Goal: Find specific page/section: Locate item on page

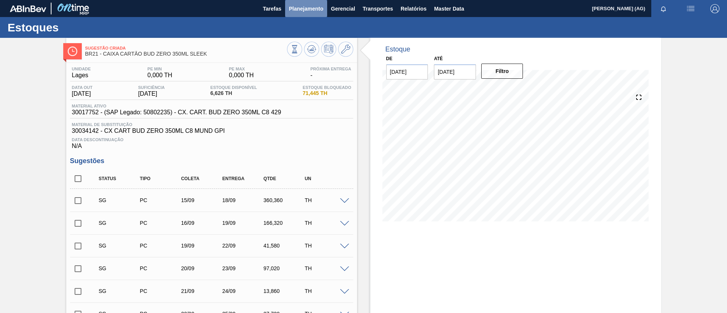
click at [298, 10] on span "Planejamento" at bounding box center [306, 8] width 34 height 9
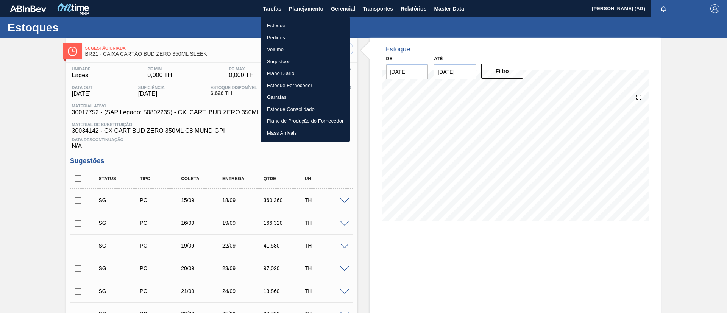
click at [312, 25] on li "Estoque" at bounding box center [305, 26] width 89 height 12
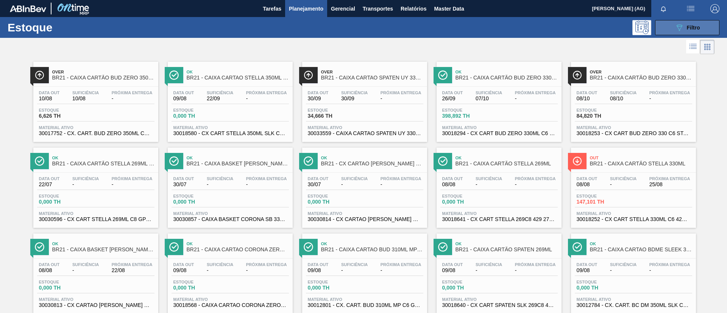
click at [698, 23] on button "089F7B8B-B2A5-4AFE-B5C0-19BA573D28AC Filtro" at bounding box center [687, 27] width 64 height 15
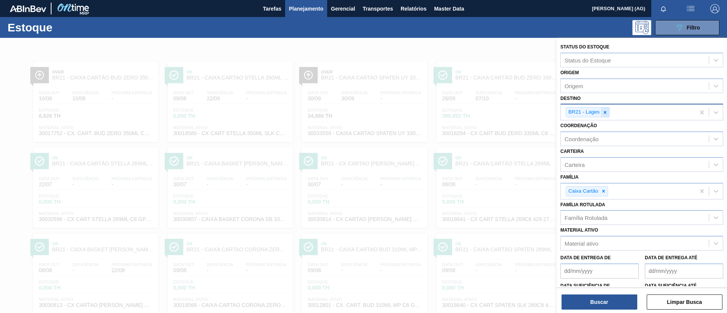
click at [607, 114] on icon at bounding box center [604, 112] width 5 height 5
type input "viam"
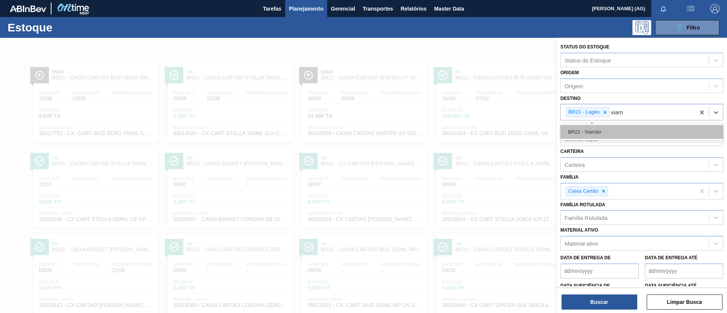
click at [599, 128] on div "BR22 - Viamão" at bounding box center [641, 132] width 163 height 14
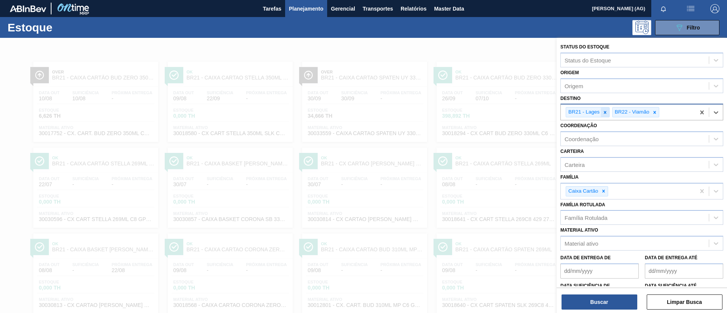
click at [602, 114] on icon at bounding box center [604, 112] width 5 height 5
click at [606, 191] on icon at bounding box center [603, 190] width 5 height 5
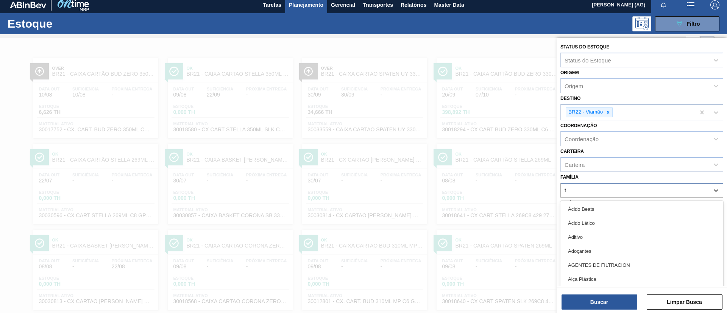
scroll to position [4, 0]
type input "[GEOGRAPHIC_DATA]"
click at [611, 240] on div "Tampa alumínio" at bounding box center [641, 237] width 163 height 14
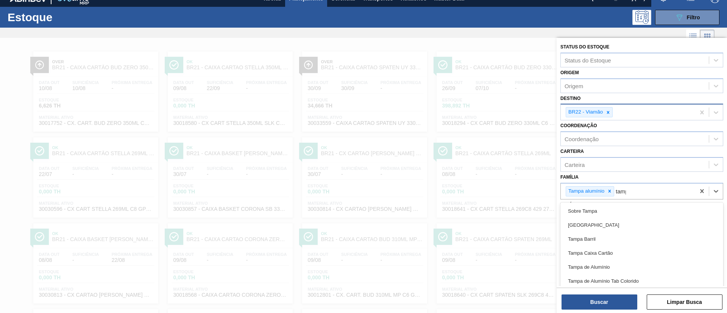
type input "[GEOGRAPHIC_DATA]"
click at [612, 263] on div "Tampa de Alumínio" at bounding box center [641, 267] width 163 height 14
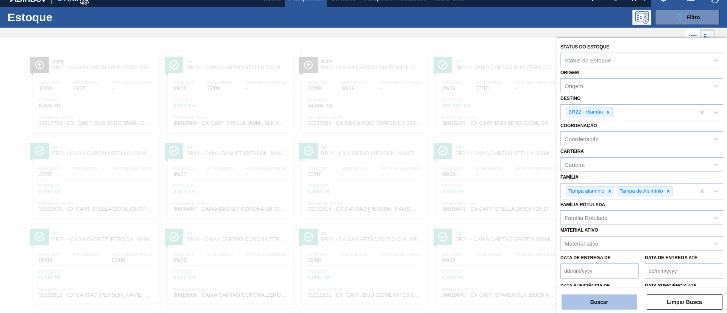
click at [620, 308] on button "Buscar" at bounding box center [599, 301] width 76 height 15
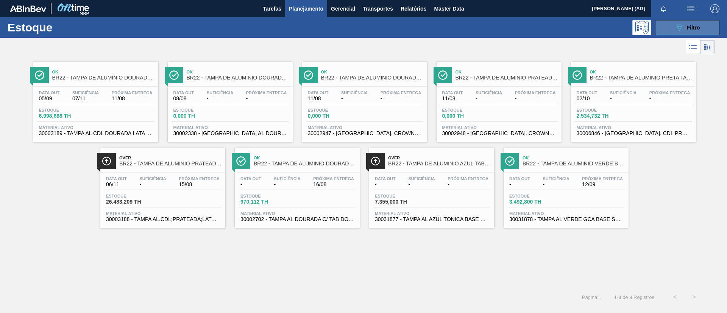
click at [690, 24] on div "089F7B8B-B2A5-4AFE-B5C0-19BA573D28AC Filtro" at bounding box center [686, 27] width 25 height 9
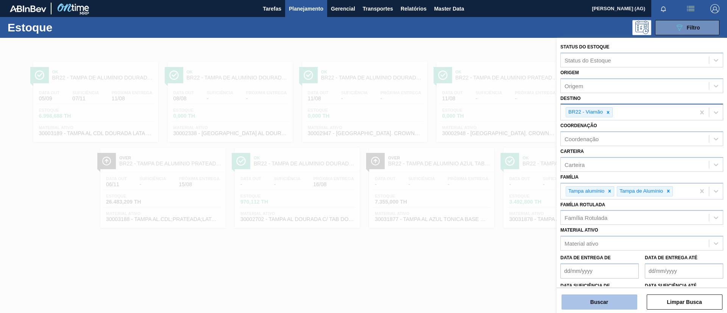
click at [617, 298] on button "Buscar" at bounding box center [599, 301] width 76 height 15
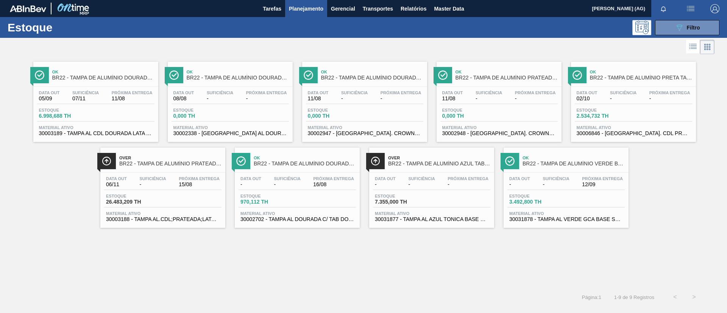
click at [138, 75] on span "BR22 - TAMPA DE ALUMÍNIO DOURADA BALL CDL" at bounding box center [103, 78] width 102 height 6
